Goal: Contribute content: Contribute content

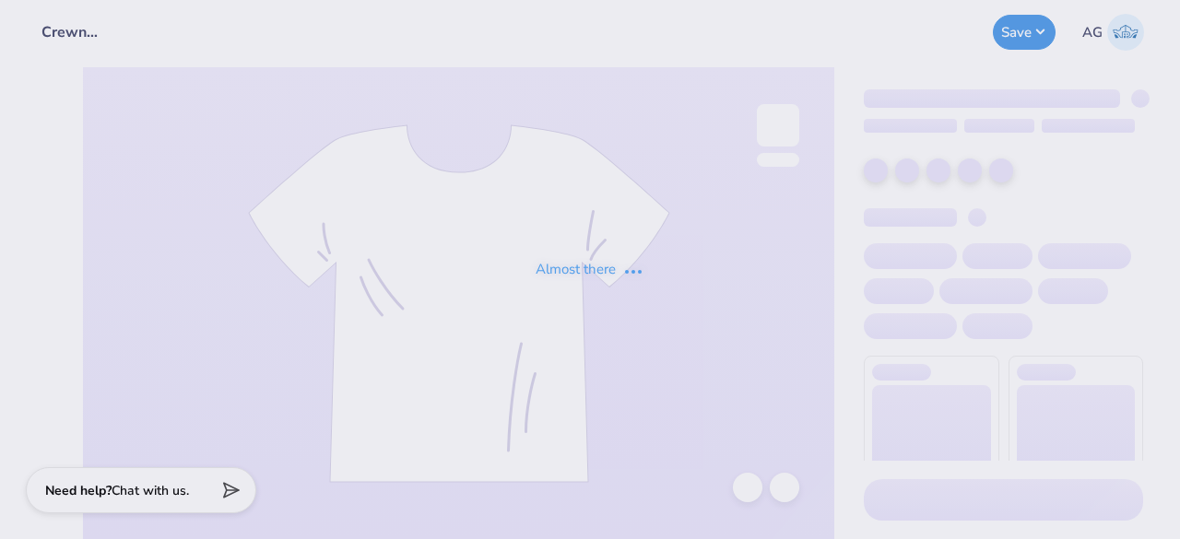
type input "Crewnecks for ASDA"
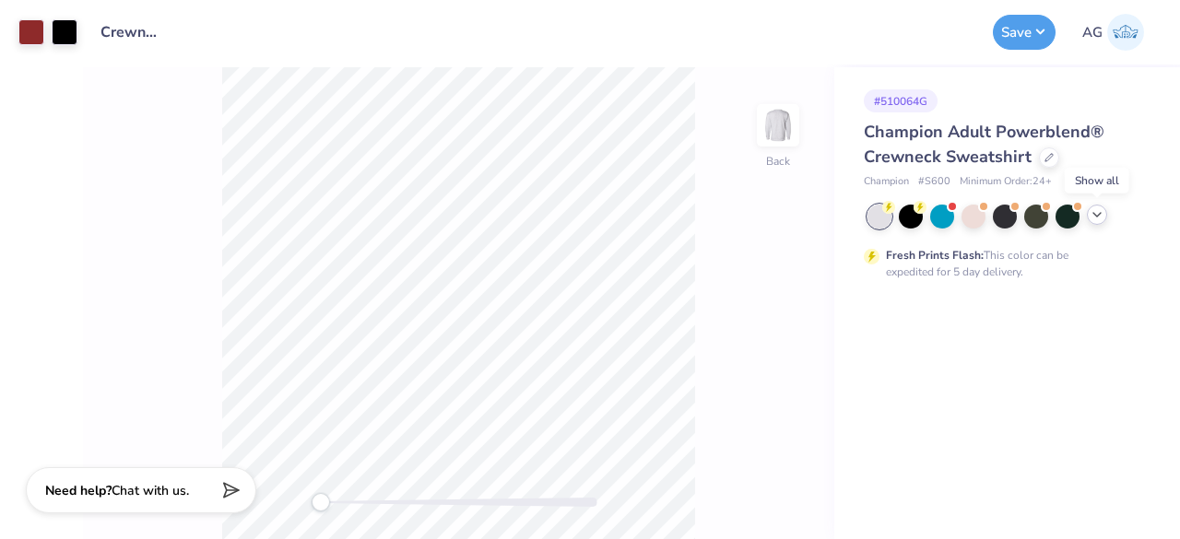
click at [1097, 220] on icon at bounding box center [1097, 214] width 15 height 15
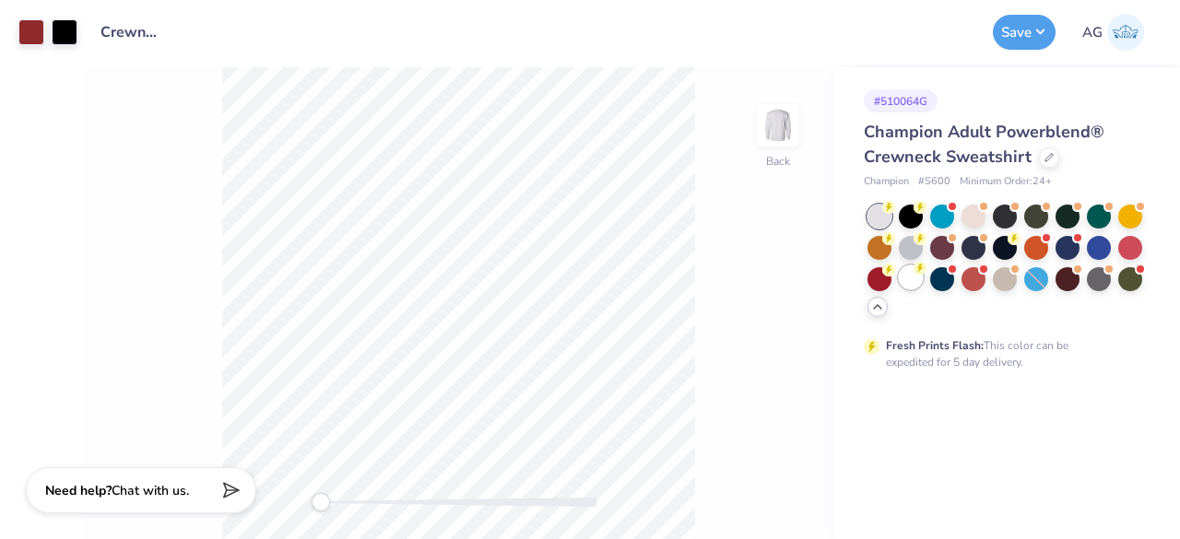
click at [913, 286] on div at bounding box center [911, 278] width 24 height 24
click at [1038, 30] on button "Save" at bounding box center [1024, 29] width 63 height 35
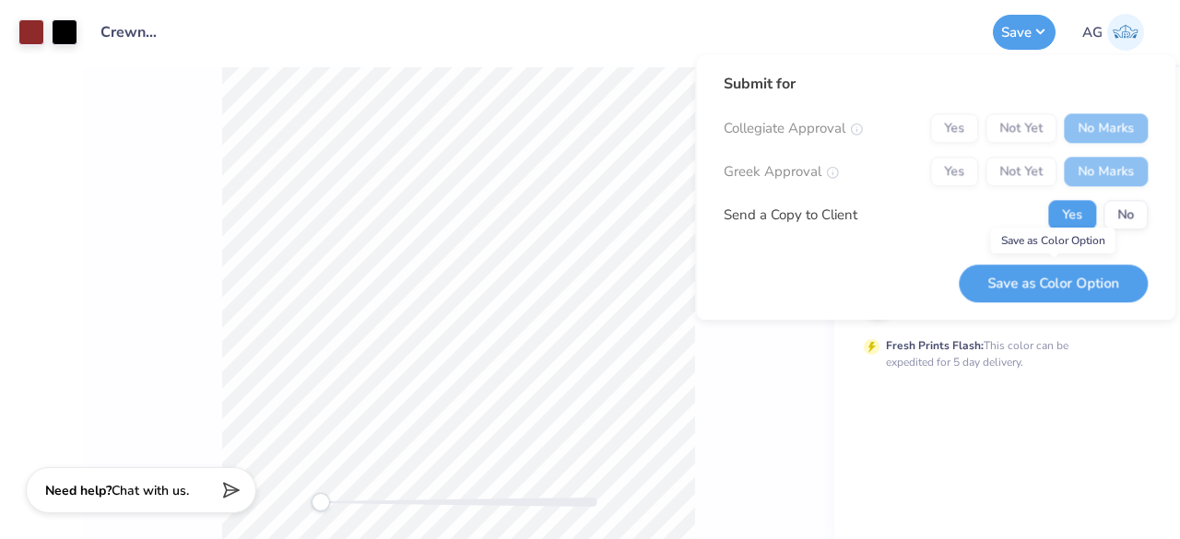
click at [1088, 277] on button "Save as Color Option" at bounding box center [1053, 284] width 189 height 38
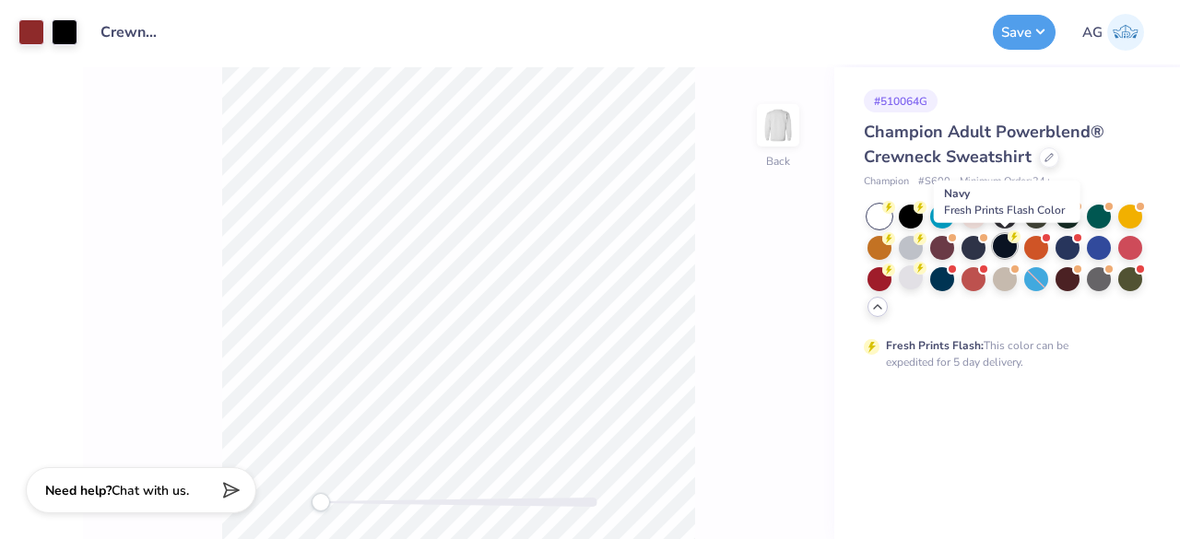
click at [1003, 243] on div at bounding box center [1005, 246] width 24 height 24
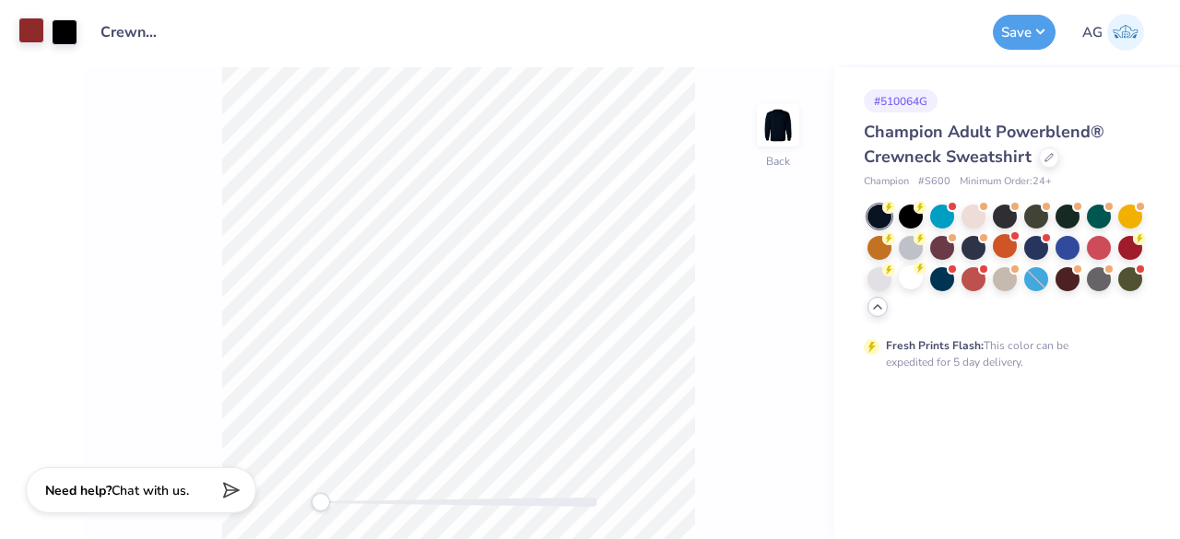
click at [18, 40] on div at bounding box center [31, 31] width 26 height 26
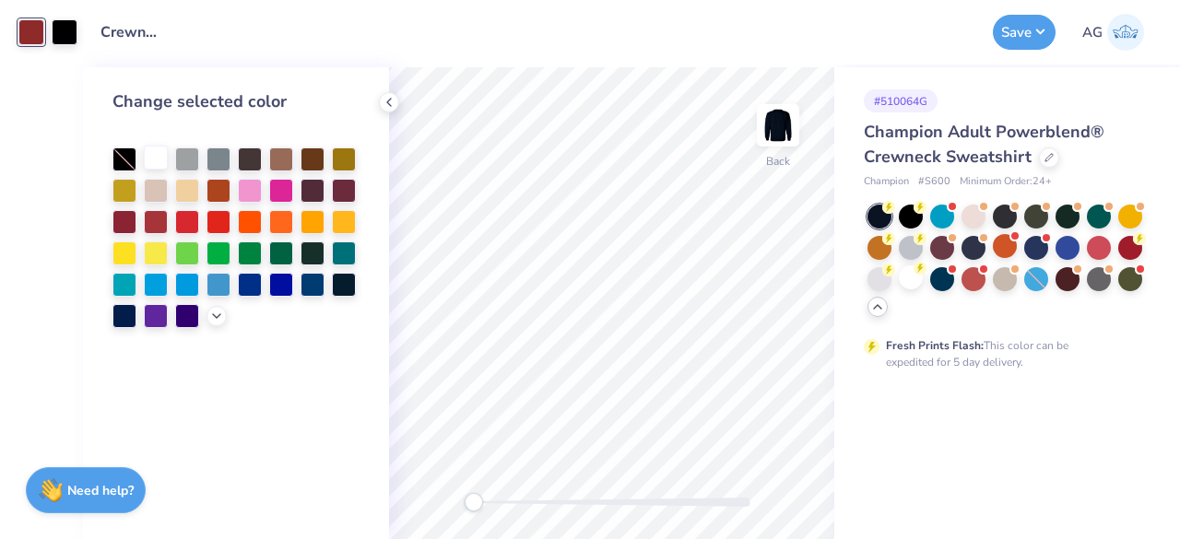
click at [155, 163] on div at bounding box center [156, 158] width 24 height 24
click at [73, 36] on div at bounding box center [65, 31] width 26 height 26
click at [125, 219] on div at bounding box center [124, 220] width 24 height 24
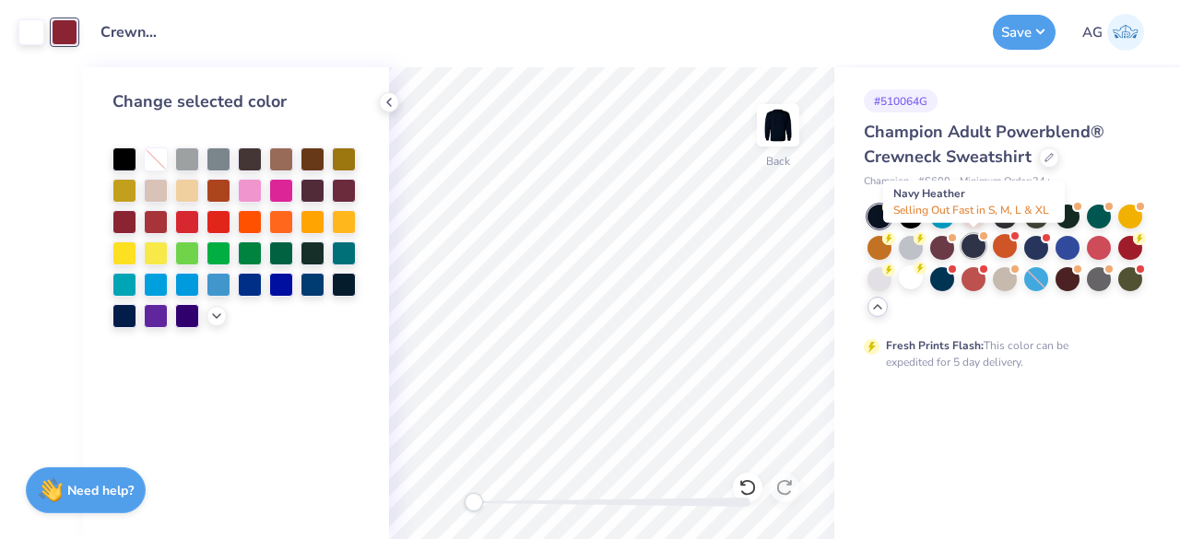
click at [978, 249] on div at bounding box center [974, 246] width 24 height 24
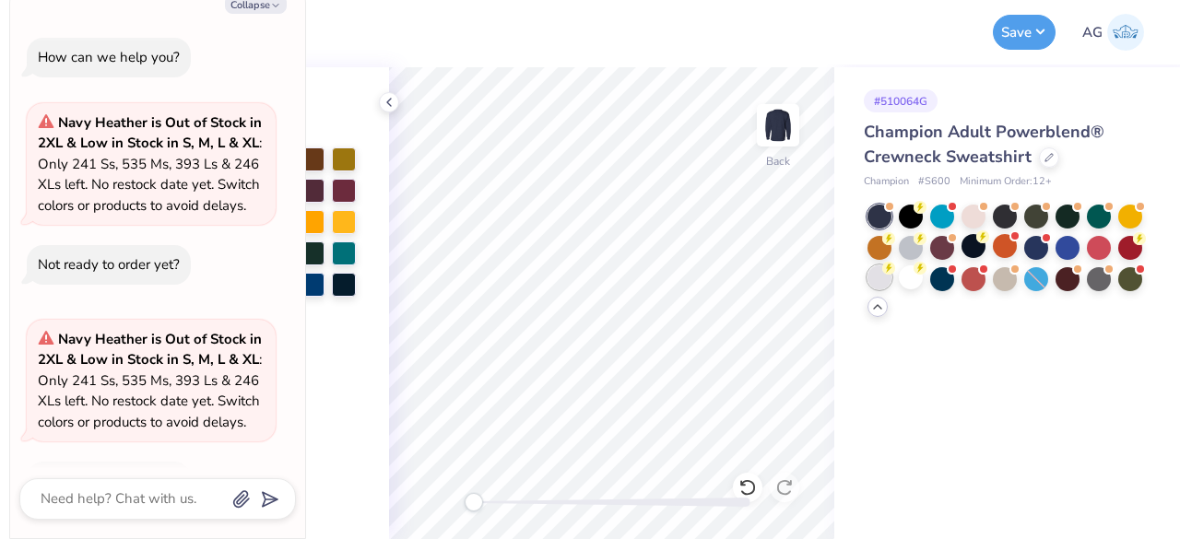
scroll to position [55, 0]
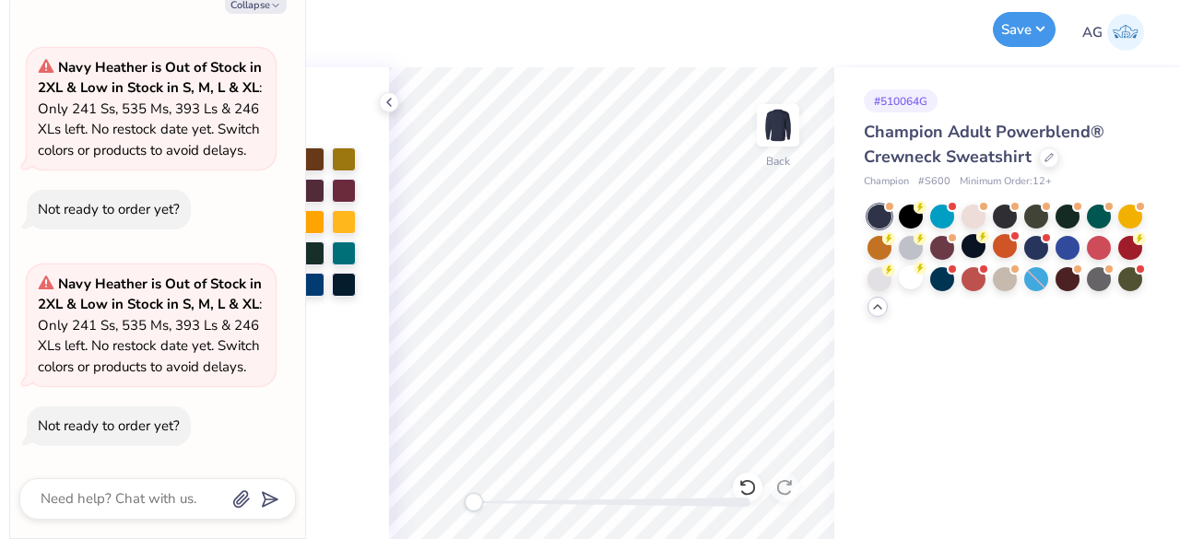
click at [1025, 31] on button "Save" at bounding box center [1024, 29] width 63 height 35
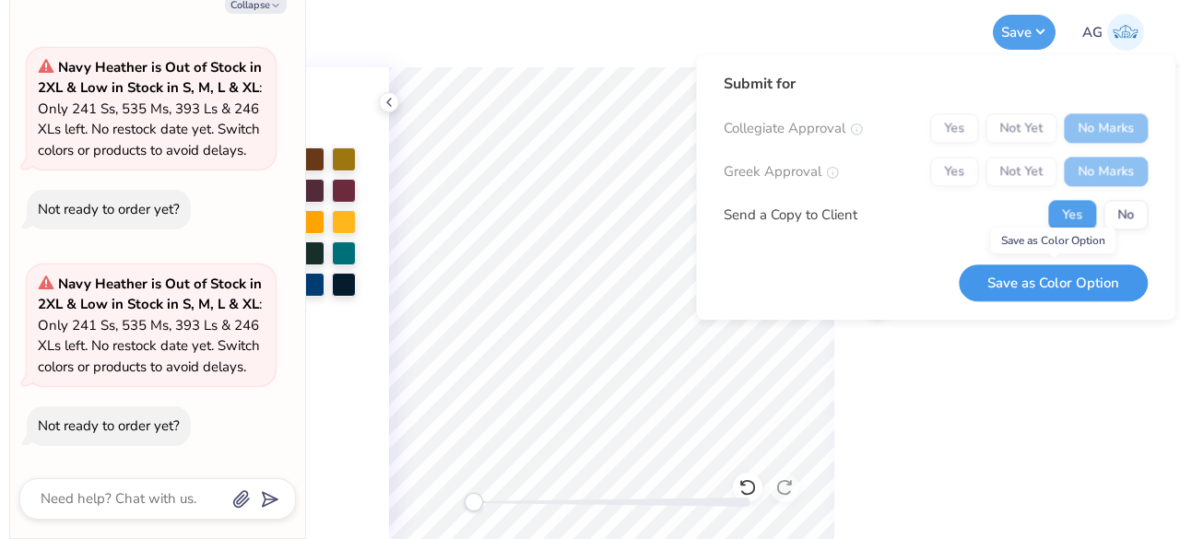
click at [1040, 285] on button "Save as Color Option" at bounding box center [1053, 284] width 189 height 38
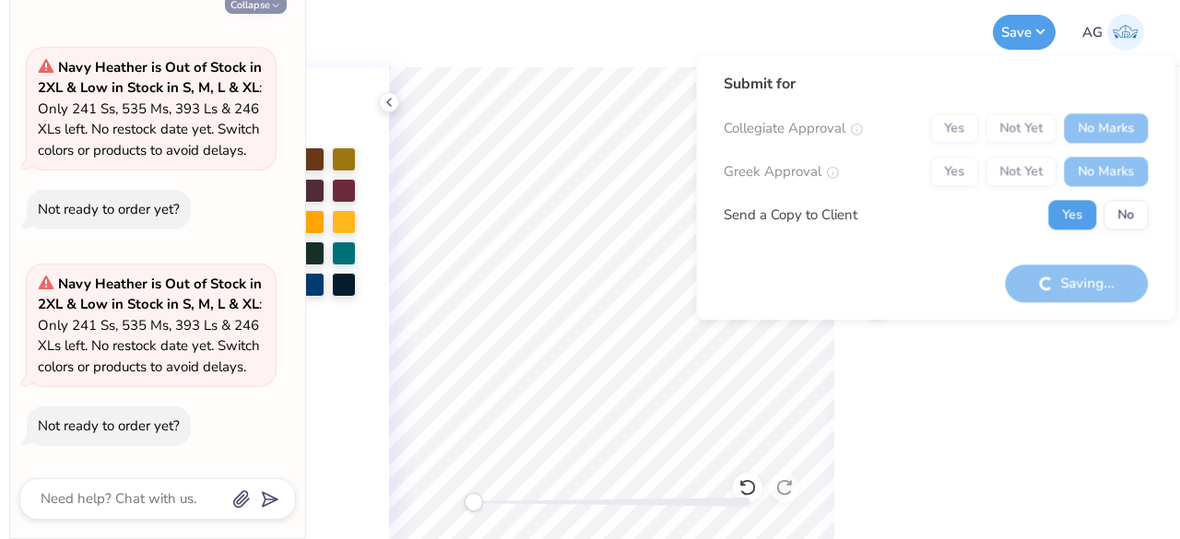
click at [273, 3] on icon "button" at bounding box center [275, 5] width 11 height 11
type textarea "x"
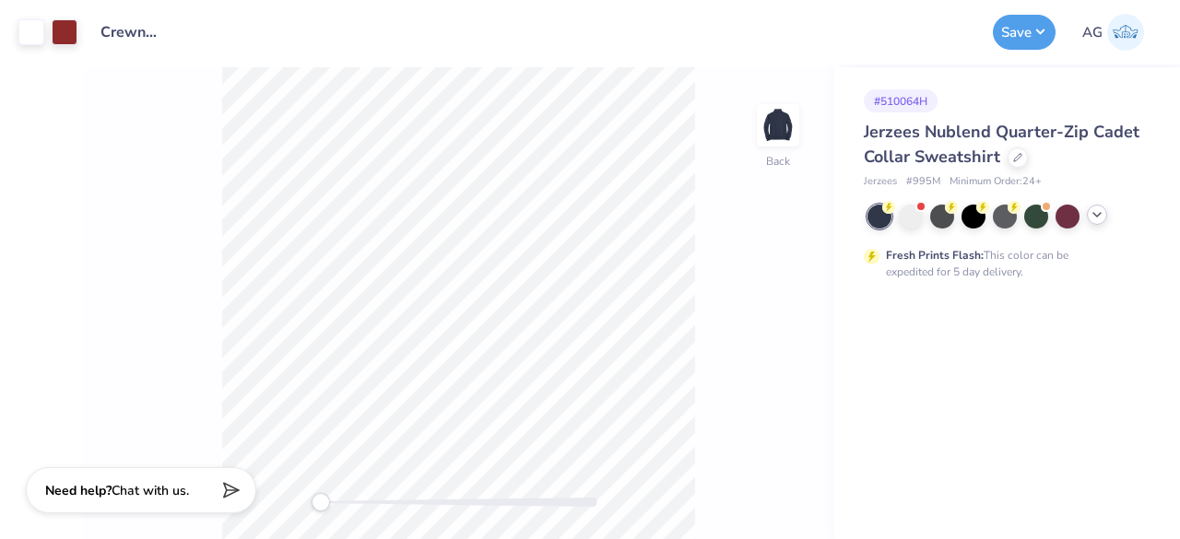
click at [1092, 217] on icon at bounding box center [1097, 214] width 15 height 15
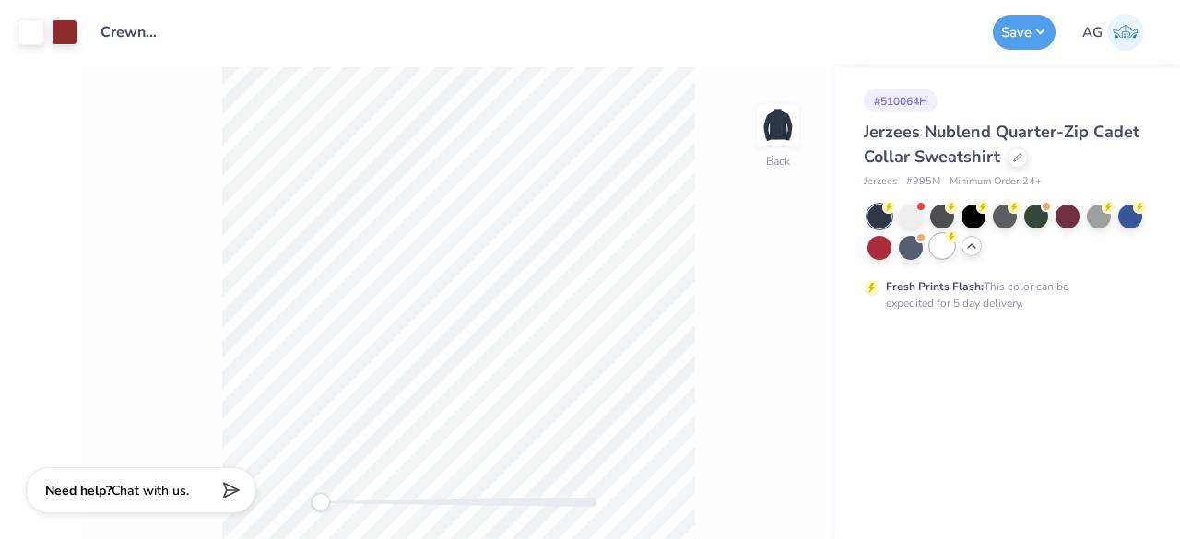
click at [941, 257] on div at bounding box center [942, 246] width 24 height 24
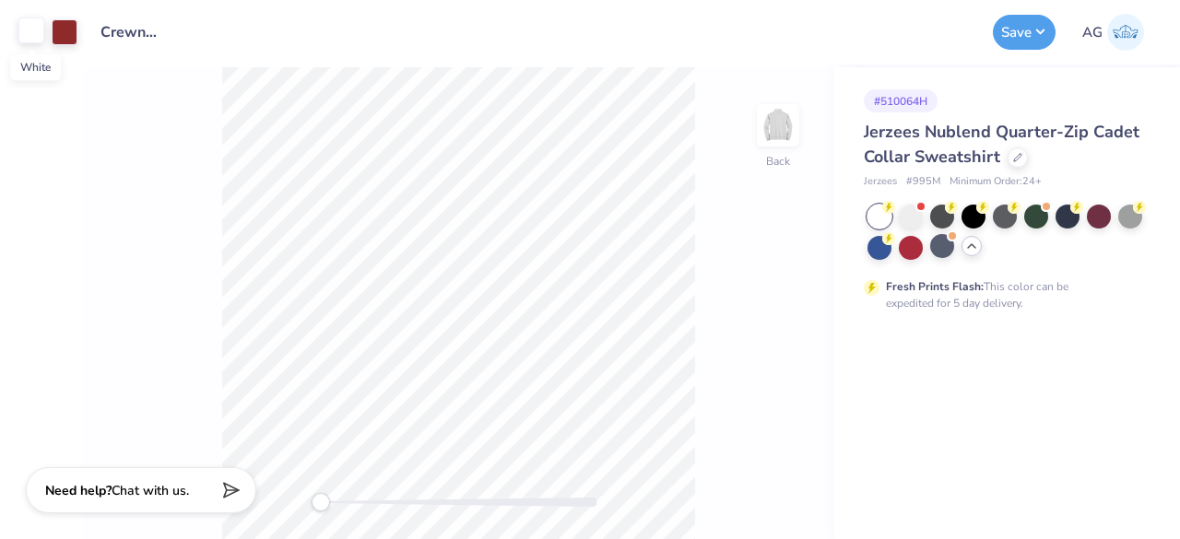
click at [40, 35] on div at bounding box center [31, 31] width 26 height 26
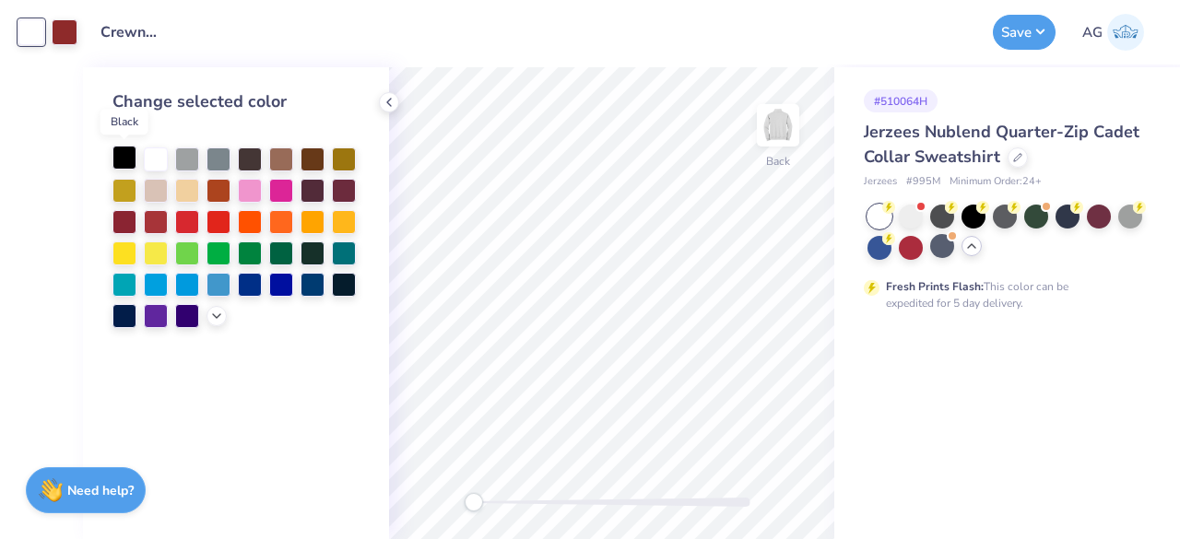
click at [129, 154] on div at bounding box center [124, 158] width 24 height 24
click at [325, 49] on div "Design Title Crewnecks for ASDA" at bounding box center [535, 32] width 897 height 65
click at [396, 104] on icon at bounding box center [389, 102] width 15 height 15
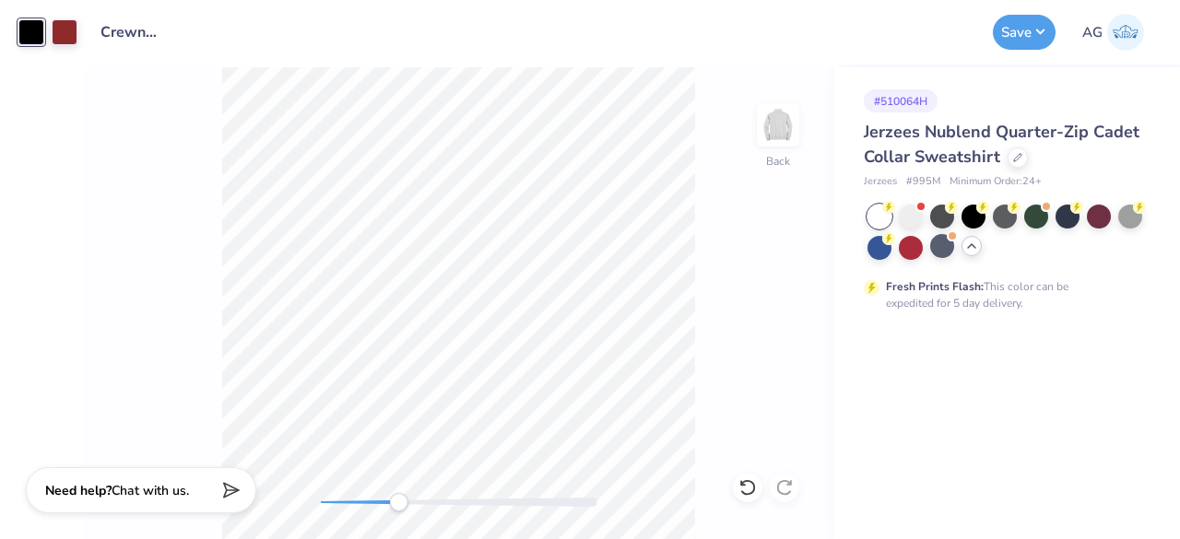
click at [398, 503] on div at bounding box center [459, 502] width 277 height 9
drag, startPoint x: 400, startPoint y: 503, endPoint x: 314, endPoint y: 506, distance: 85.8
click at [314, 506] on div "Accessibility label" at bounding box center [321, 502] width 18 height 18
click at [1025, 32] on button "Save" at bounding box center [1024, 29] width 63 height 35
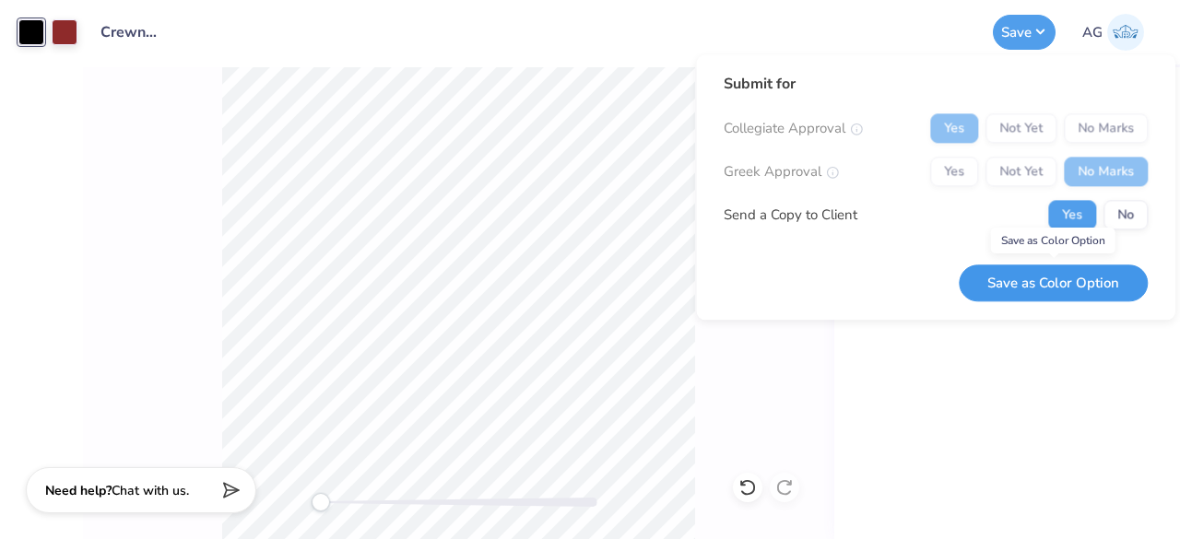
click at [1025, 279] on button "Save as Color Option" at bounding box center [1053, 284] width 189 height 38
